Goal: Browse casually

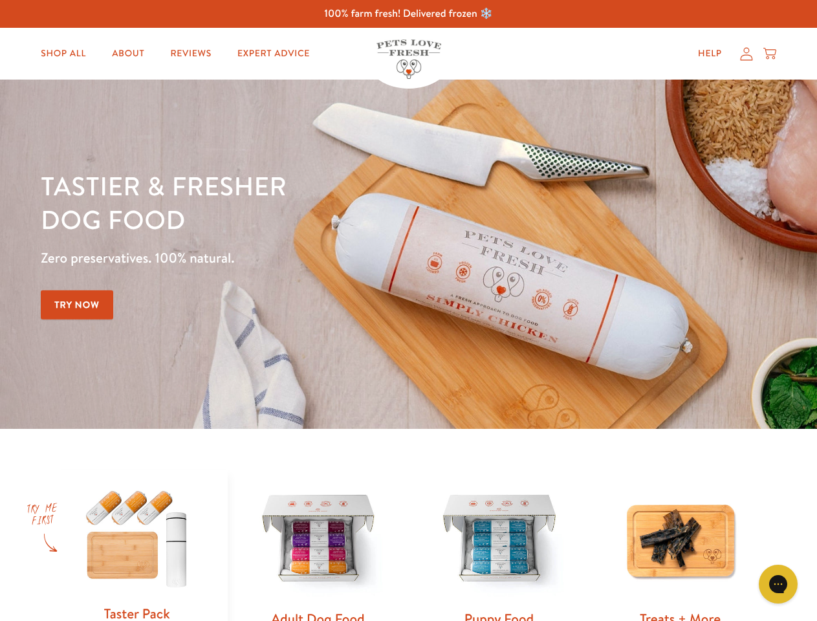
click at [408, 310] on div "Tastier & fresher dog food Zero preservatives. 100% natural. Try Now" at bounding box center [286, 254] width 490 height 171
click at [778, 584] on icon "Gorgias live chat" at bounding box center [778, 584] width 12 height 12
